Goal: Task Accomplishment & Management: Manage account settings

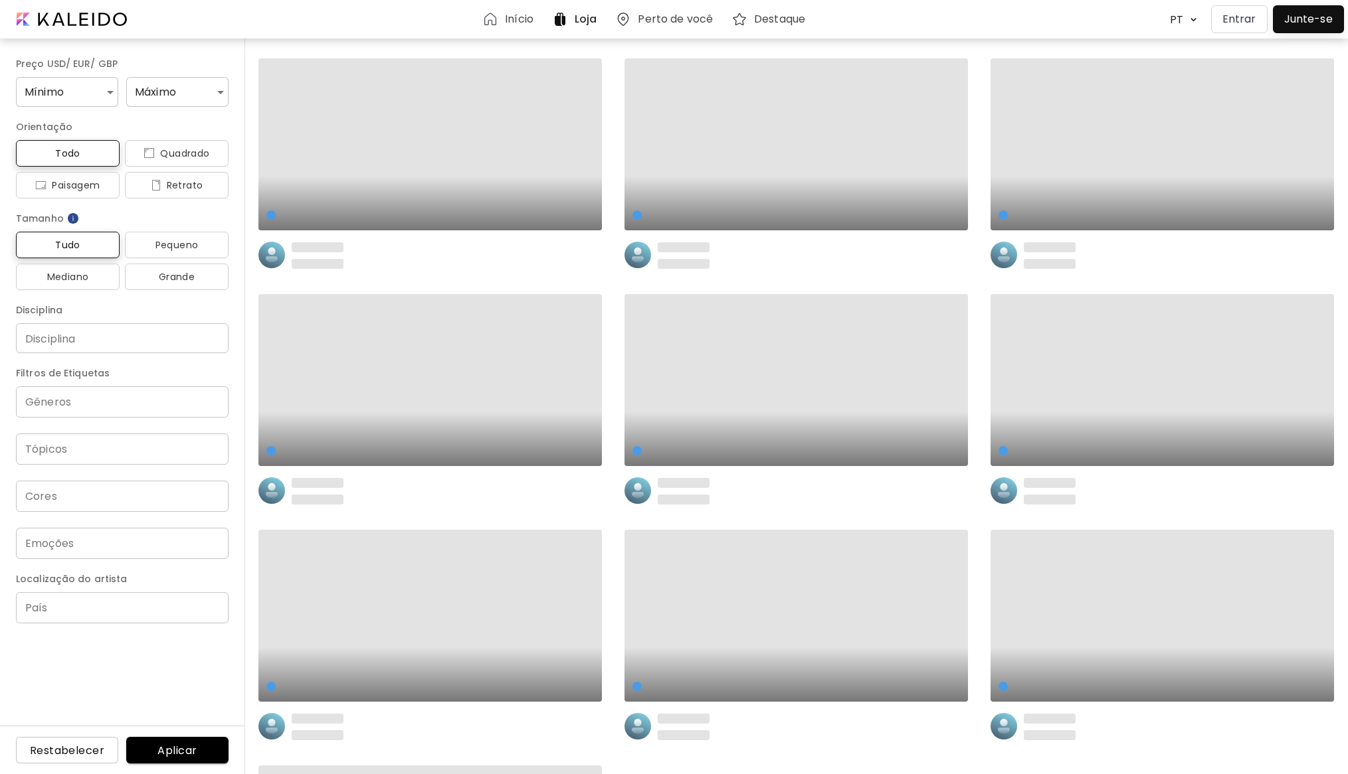
click at [1235, 17] on p "Entrar" at bounding box center [1239, 19] width 34 height 16
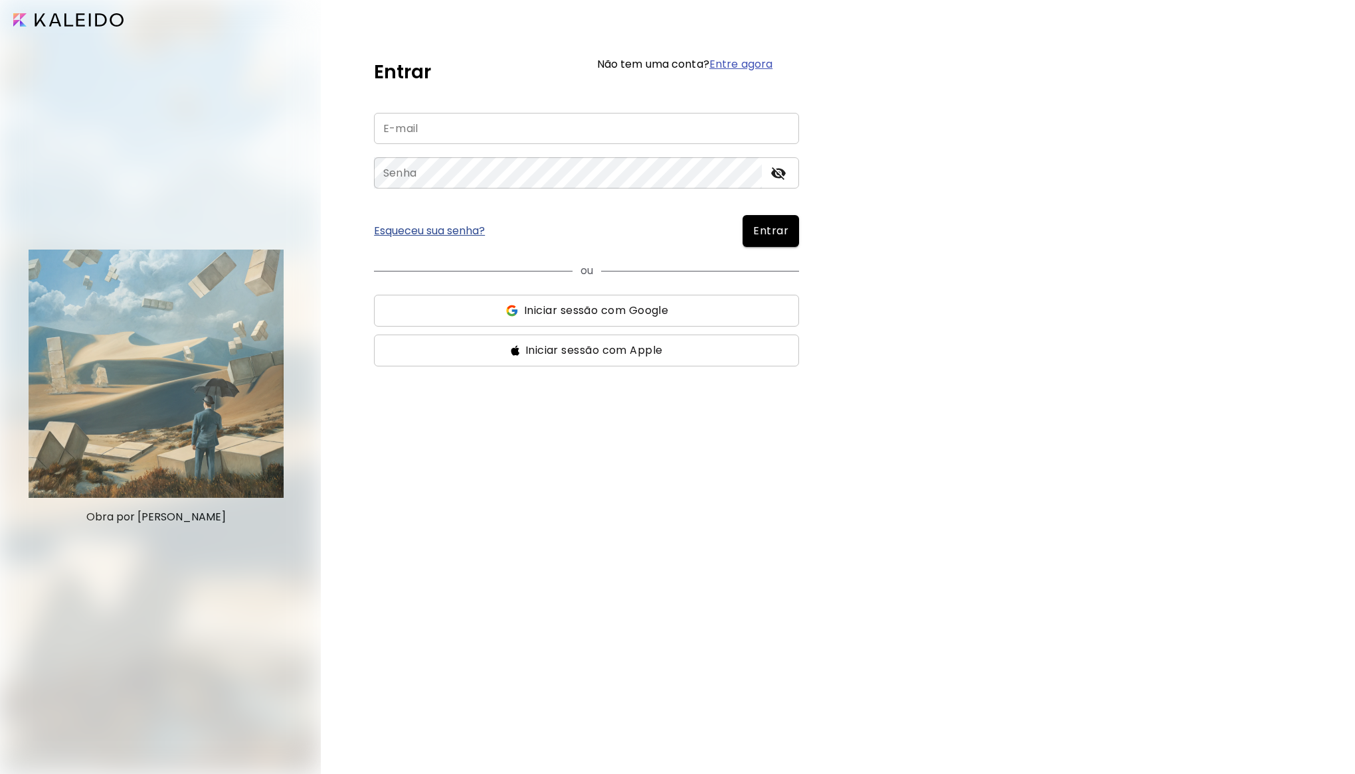
click at [541, 315] on span "Iniciar sessão com Google" at bounding box center [596, 311] width 144 height 16
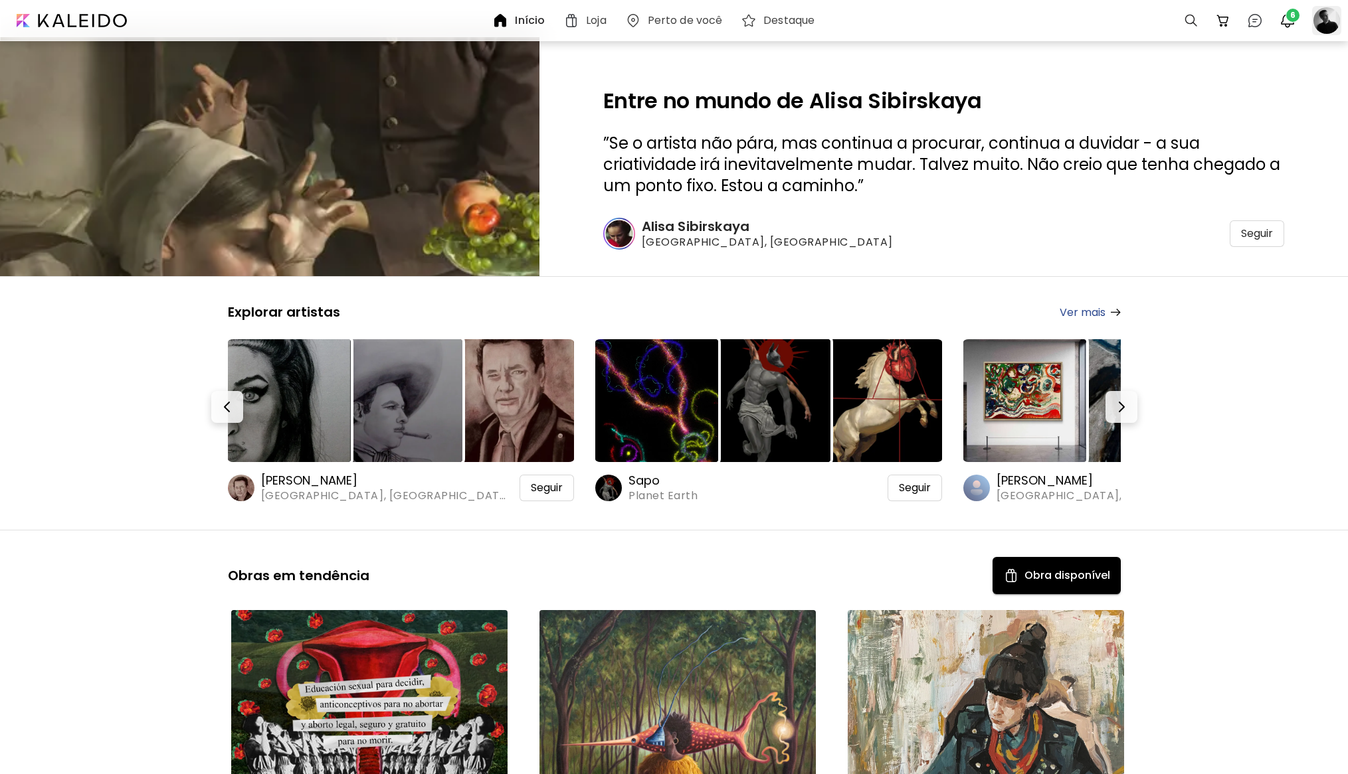
click at [1320, 23] on div at bounding box center [1326, 20] width 29 height 29
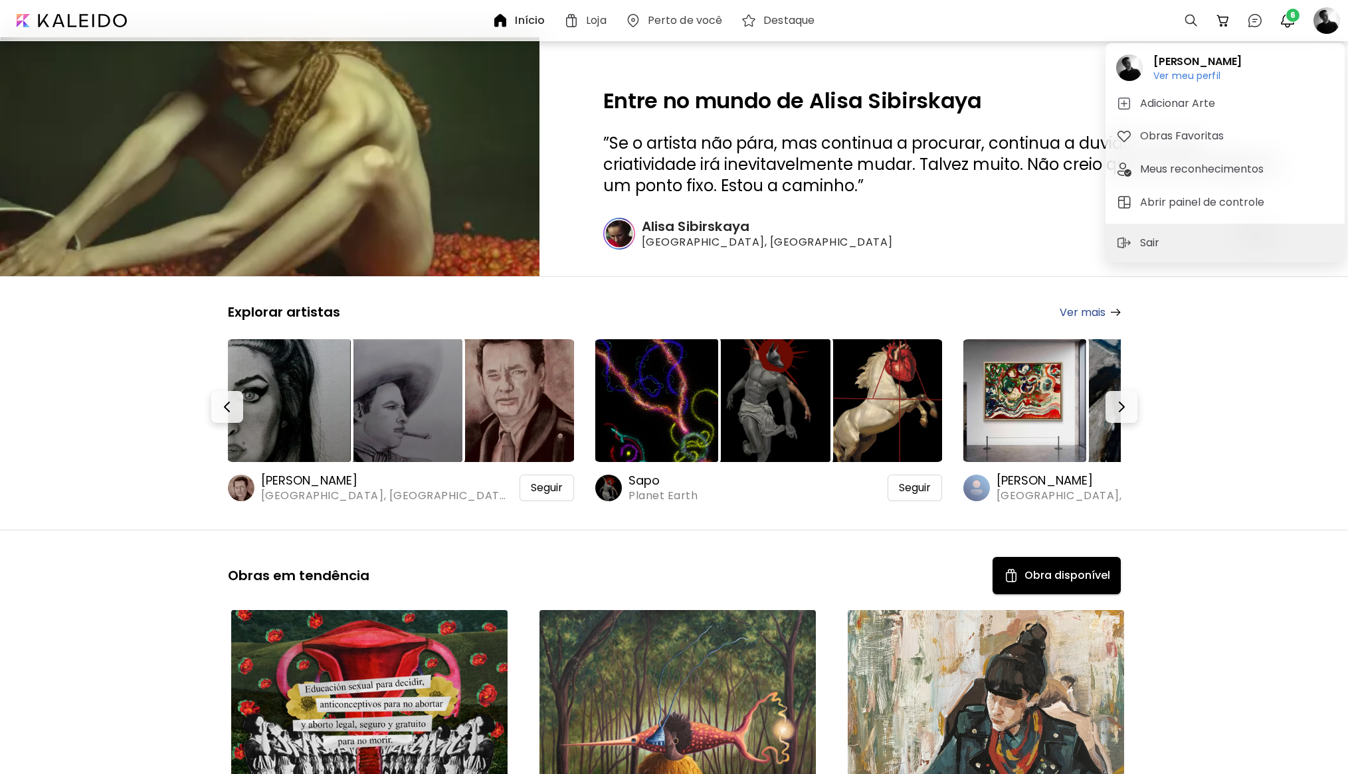
click at [1283, 18] on div at bounding box center [674, 387] width 1348 height 774
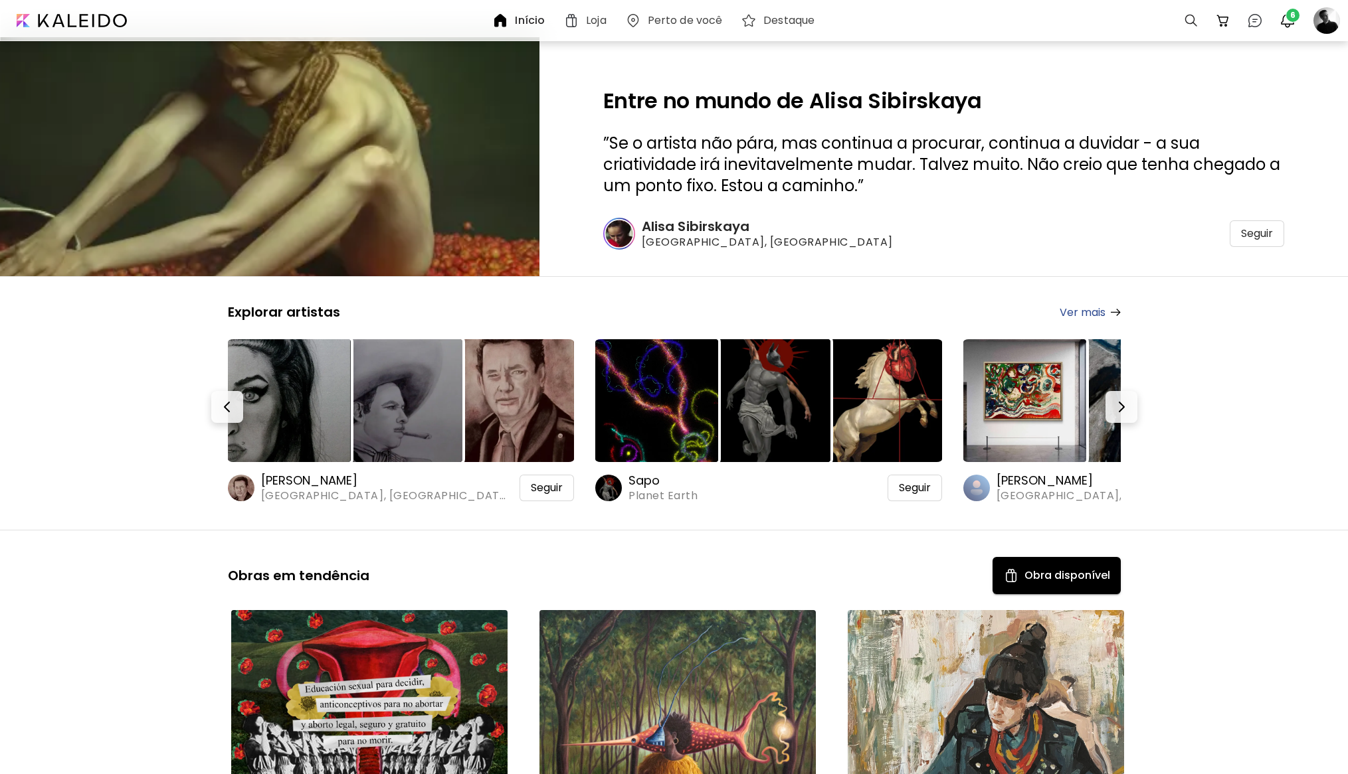
click at [1291, 17] on span "6" at bounding box center [1292, 15] width 13 height 13
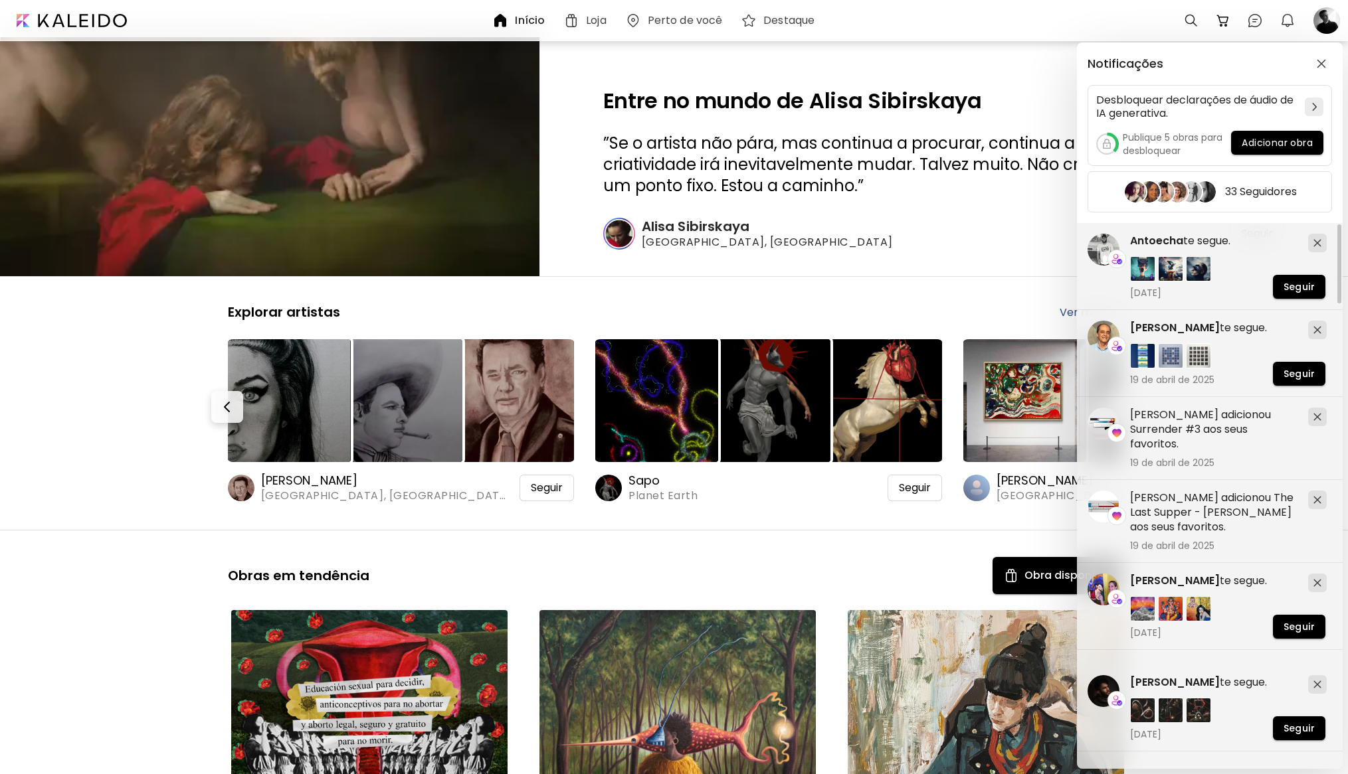
click at [1333, 27] on div "Notificações Desbloquear declarações de áudio de IA generativa. Publique 5 obra…" at bounding box center [674, 387] width 1348 height 774
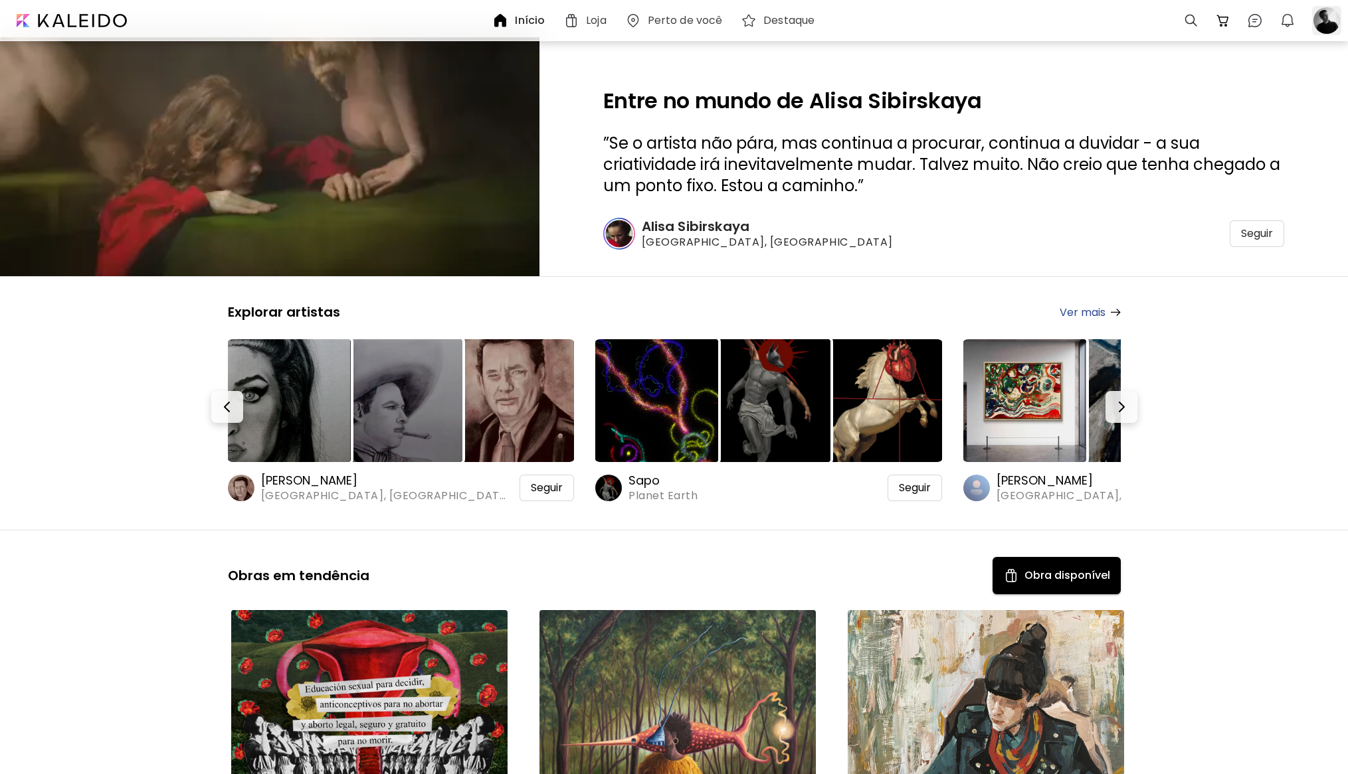
click at [1329, 25] on div at bounding box center [1326, 20] width 29 height 29
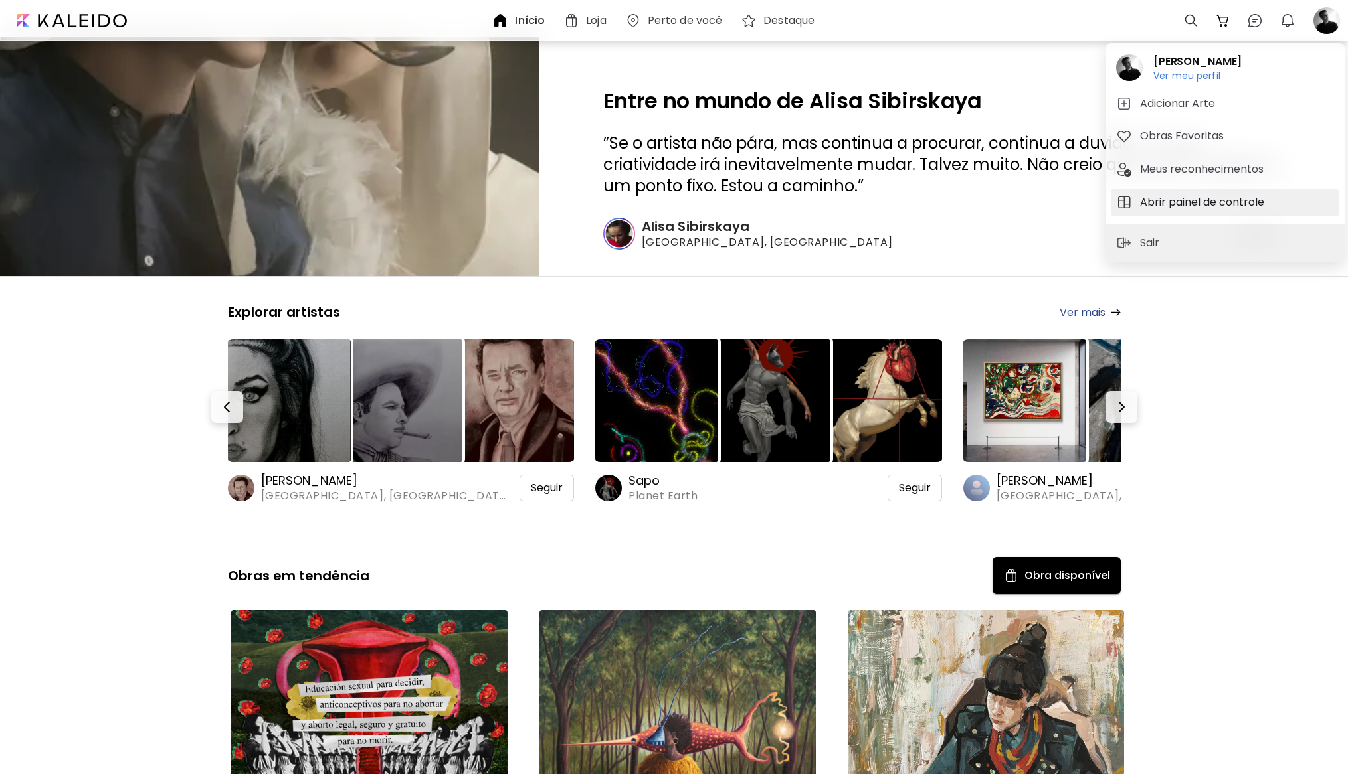
click at [1179, 199] on h5 "Abrir painel de controle" at bounding box center [1204, 203] width 128 height 16
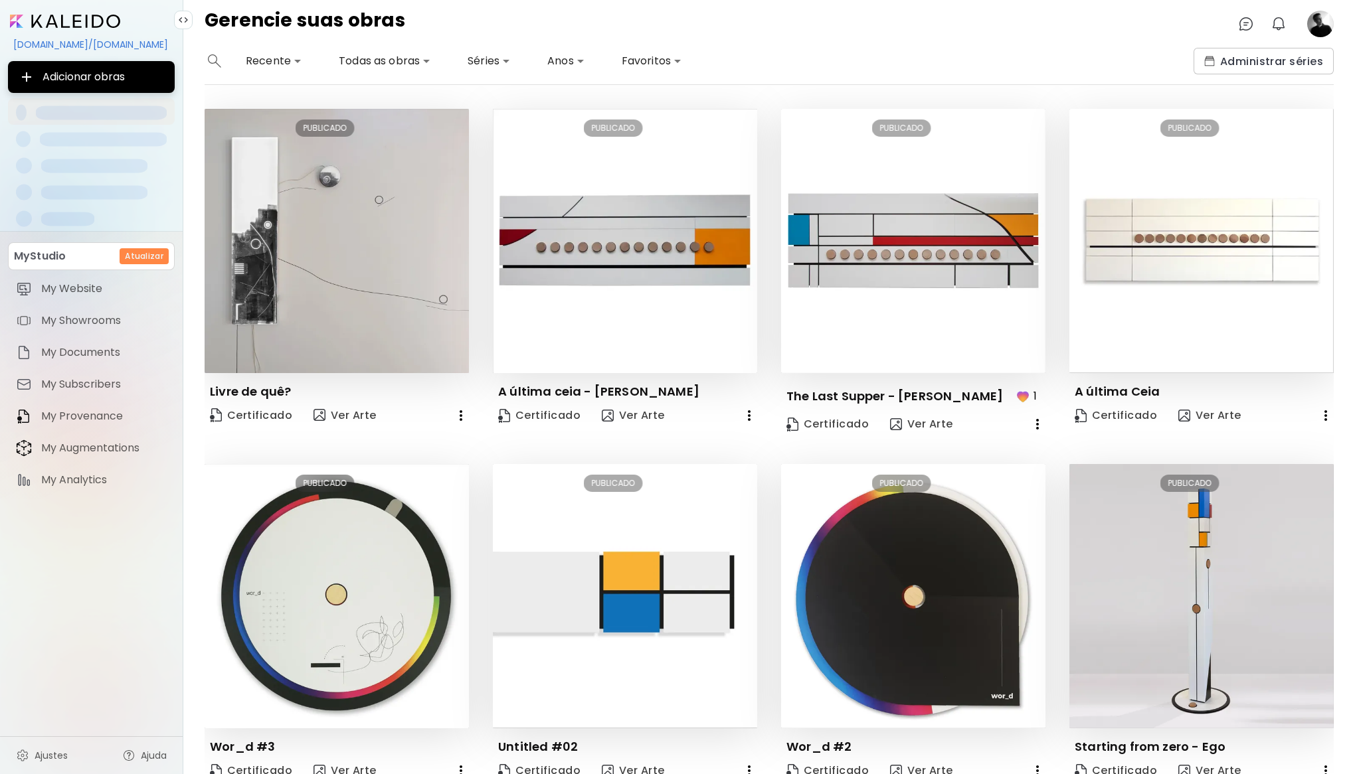
scroll to position [426, 0]
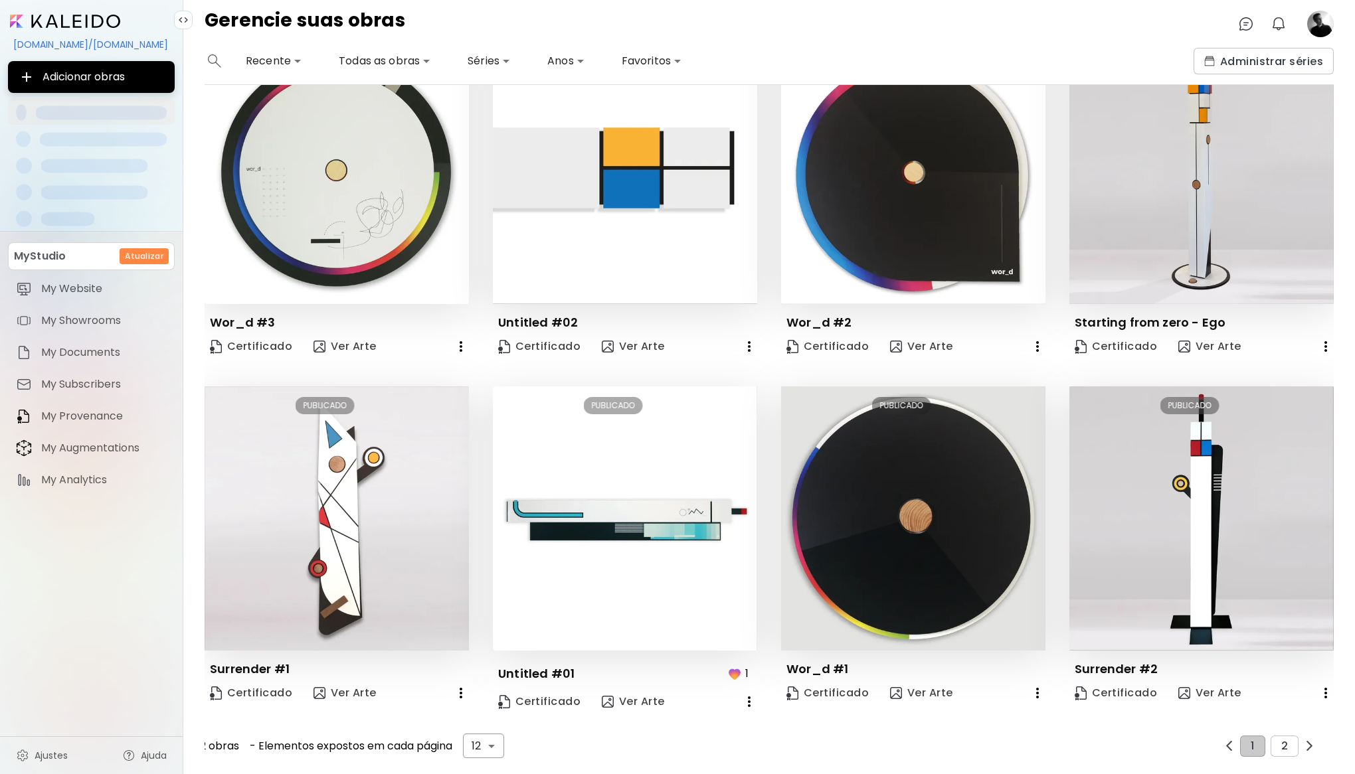
click at [480, 731] on body "**********" at bounding box center [677, 387] width 1355 height 774
click at [758, 707] on div at bounding box center [677, 387] width 1355 height 774
click at [1273, 739] on button "2" at bounding box center [1285, 746] width 28 height 21
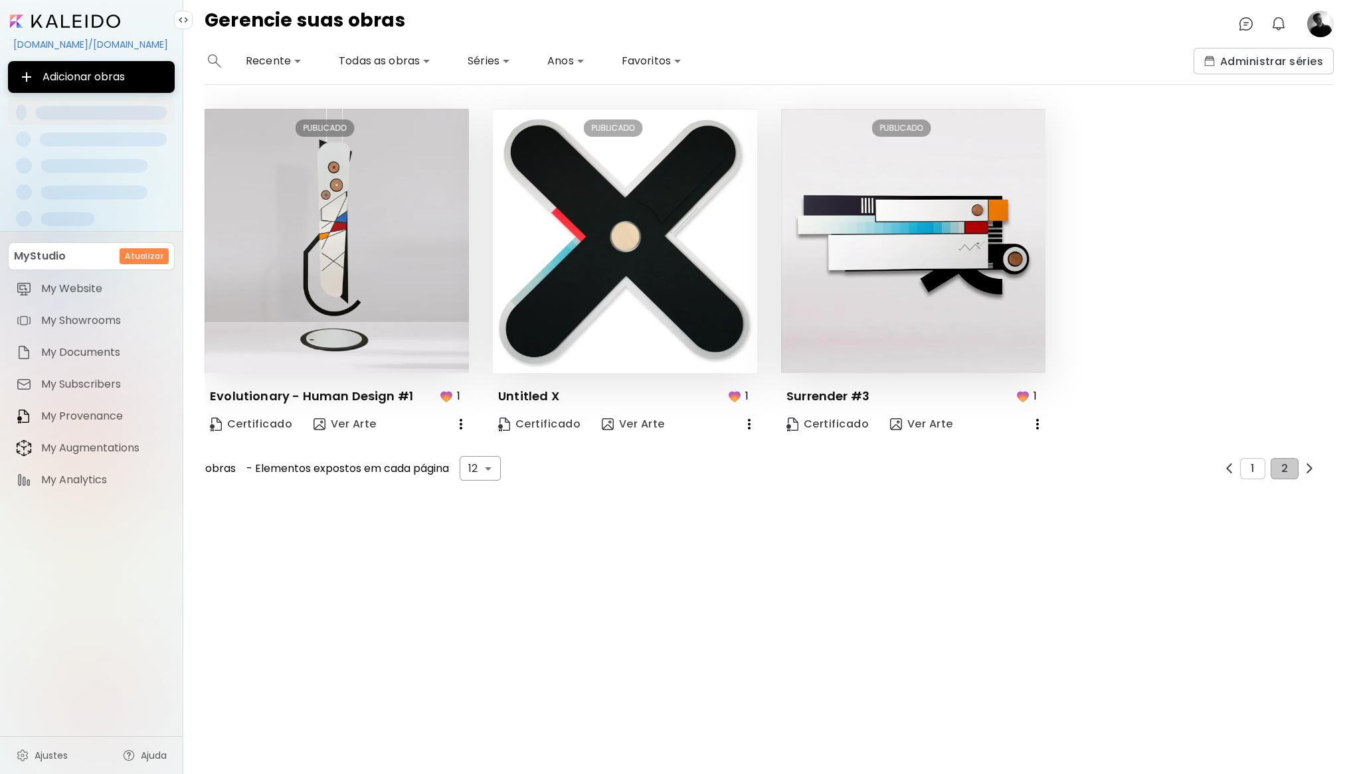
scroll to position [0, 0]
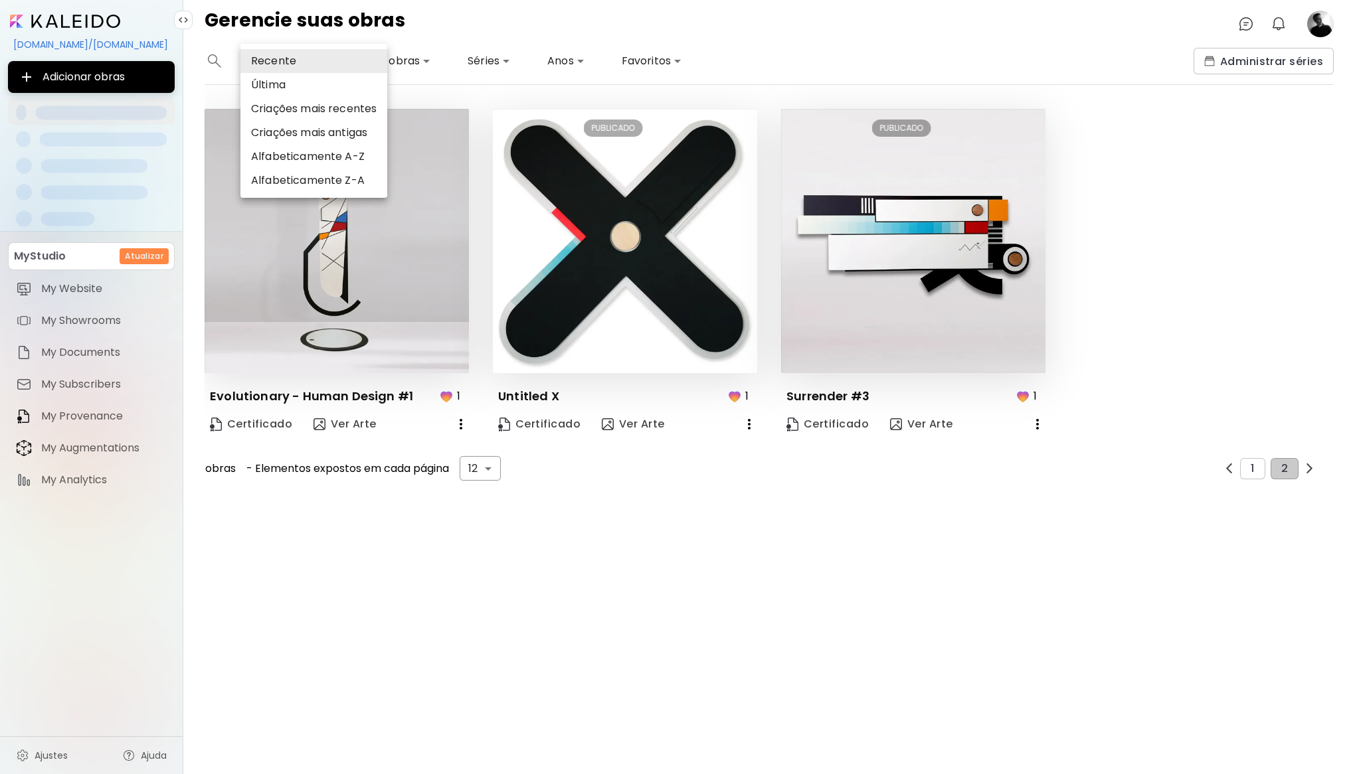
click at [265, 62] on body "**********" at bounding box center [677, 387] width 1355 height 774
